Goal: Task Accomplishment & Management: Manage account settings

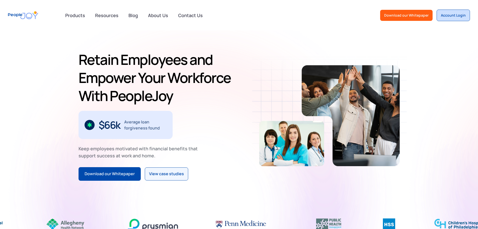
click at [450, 15] on div "Account Login" at bounding box center [453, 15] width 25 height 5
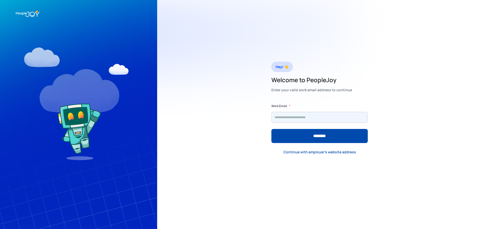
click at [295, 115] on input "Form" at bounding box center [319, 117] width 96 height 11
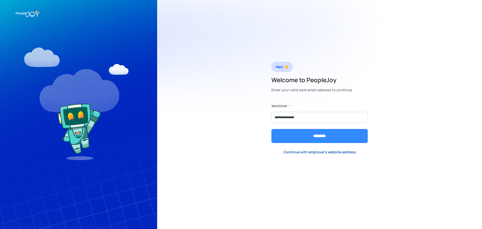
type input "**********"
click at [316, 134] on input "********" at bounding box center [319, 136] width 96 height 14
